Goal: Task Accomplishment & Management: Manage account settings

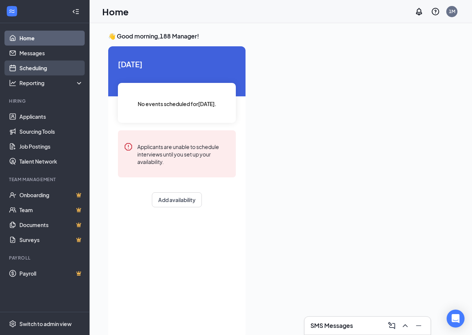
click at [38, 68] on link "Scheduling" at bounding box center [51, 67] width 64 height 15
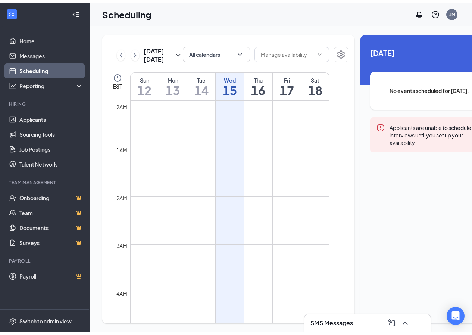
scroll to position [367, 0]
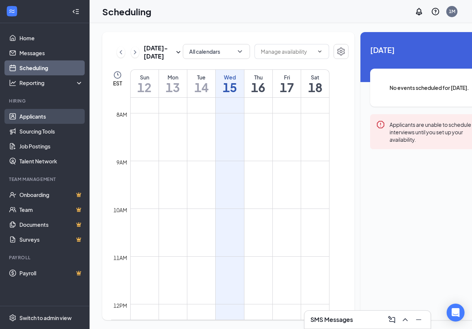
click at [49, 121] on link "Applicants" at bounding box center [51, 116] width 64 height 15
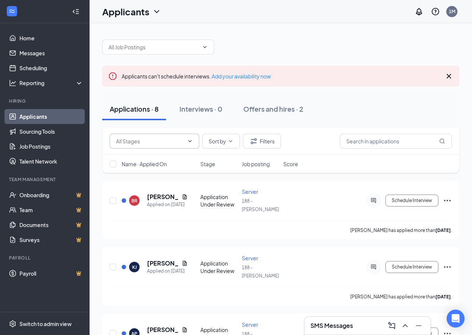
click at [170, 141] on input "text" at bounding box center [150, 141] width 68 height 8
click at [171, 176] on div "Application Under Review (5391)" at bounding box center [161, 176] width 78 height 16
type input "Application Under Review (5391)"
click at [159, 143] on input "Application Under Review (5391)" at bounding box center [146, 141] width 60 height 8
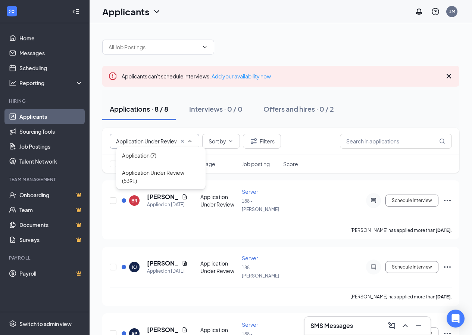
click at [159, 143] on input "Application Under Review (5391)" at bounding box center [146, 141] width 60 height 8
click at [182, 48] on input "text" at bounding box center [154, 47] width 90 height 8
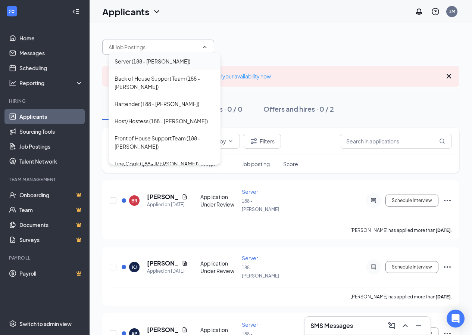
click at [180, 62] on div "Server (188 - [PERSON_NAME])" at bounding box center [165, 61] width 100 height 8
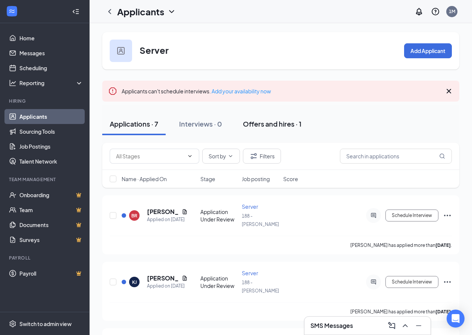
click at [291, 123] on div "Offers and hires · 1" at bounding box center [272, 123] width 59 height 9
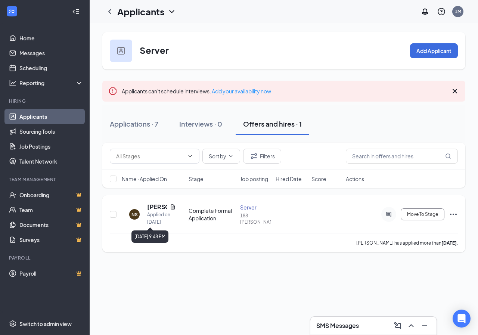
click at [159, 210] on h5 "[PERSON_NAME]" at bounding box center [157, 207] width 20 height 8
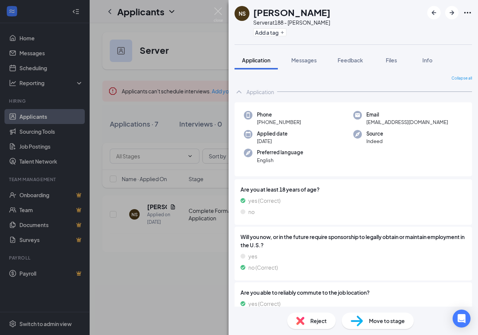
click at [134, 279] on div "NS [PERSON_NAME] Server at 188 - [PERSON_NAME] Add a tag Application Messages F…" at bounding box center [239, 167] width 478 height 335
